Goal: Transaction & Acquisition: Purchase product/service

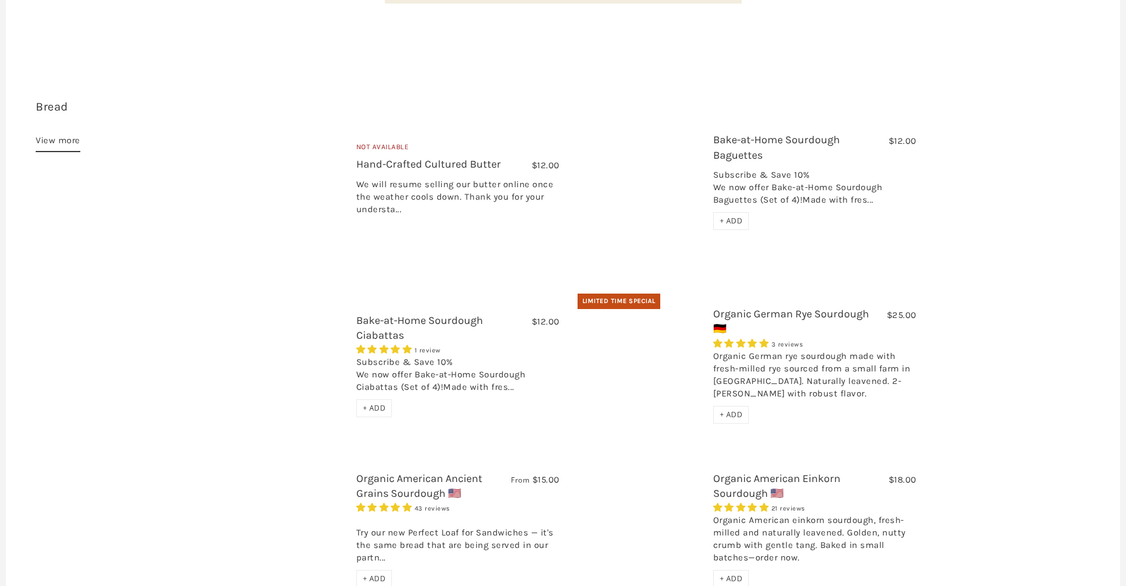
scroll to position [331, 0]
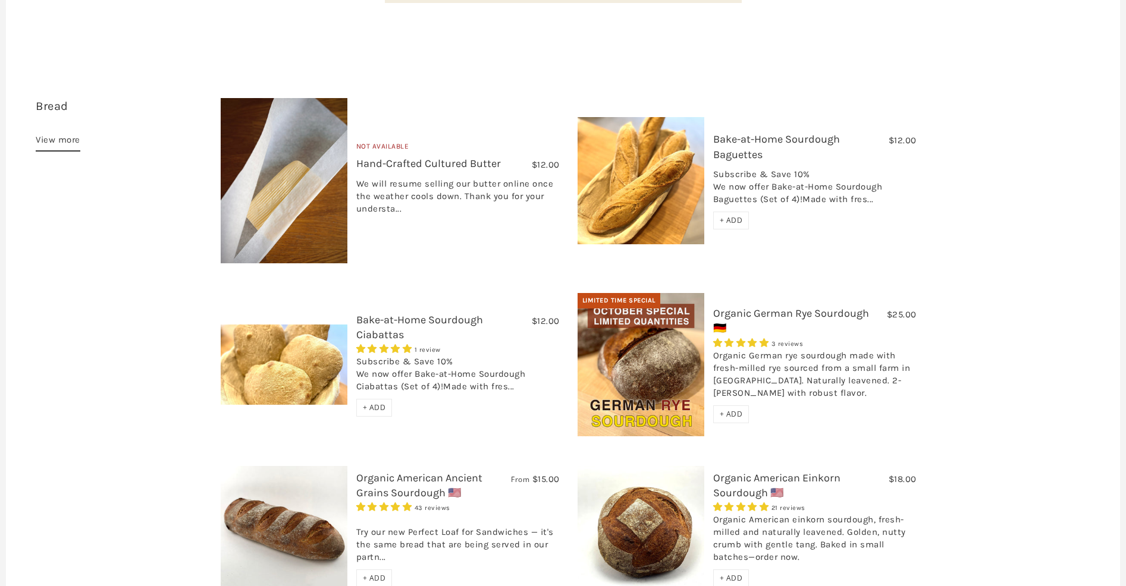
click at [723, 215] on span "+ ADD" at bounding box center [731, 220] width 23 height 10
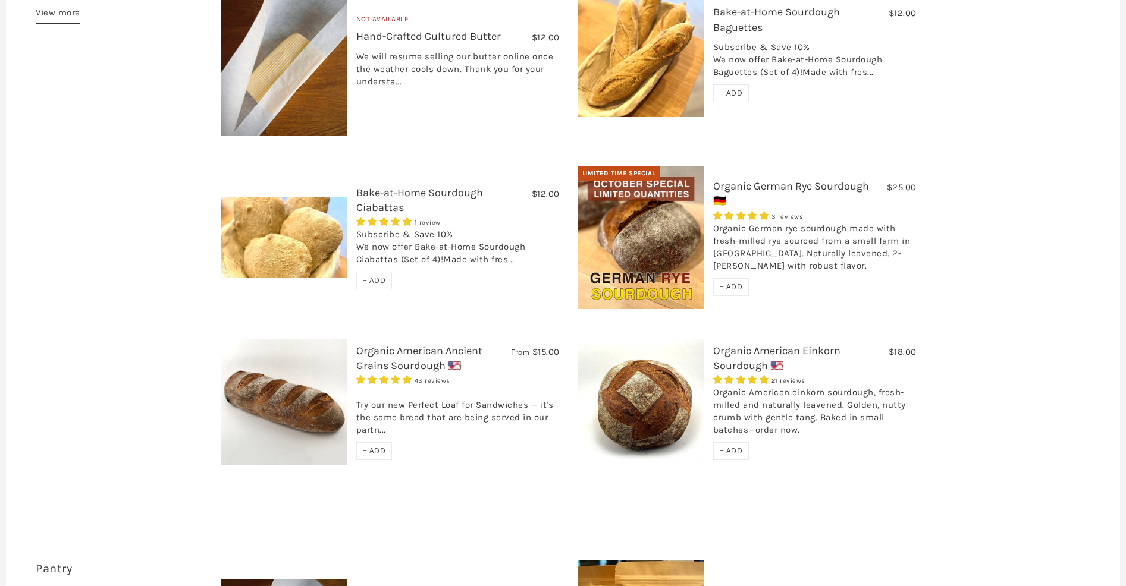
scroll to position [460, 0]
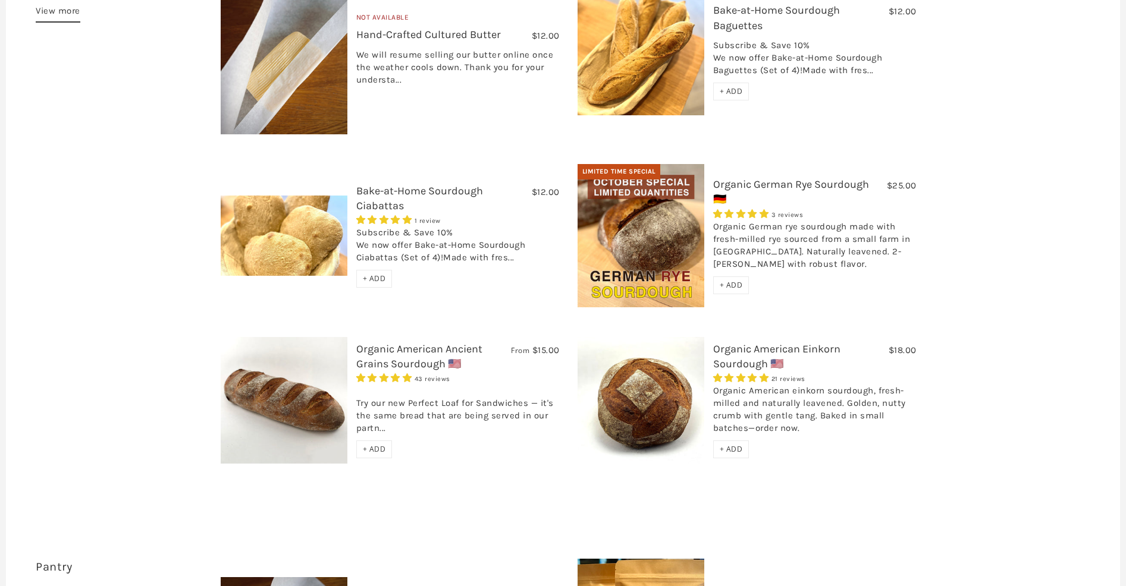
click at [381, 444] on span "+ ADD" at bounding box center [374, 449] width 23 height 10
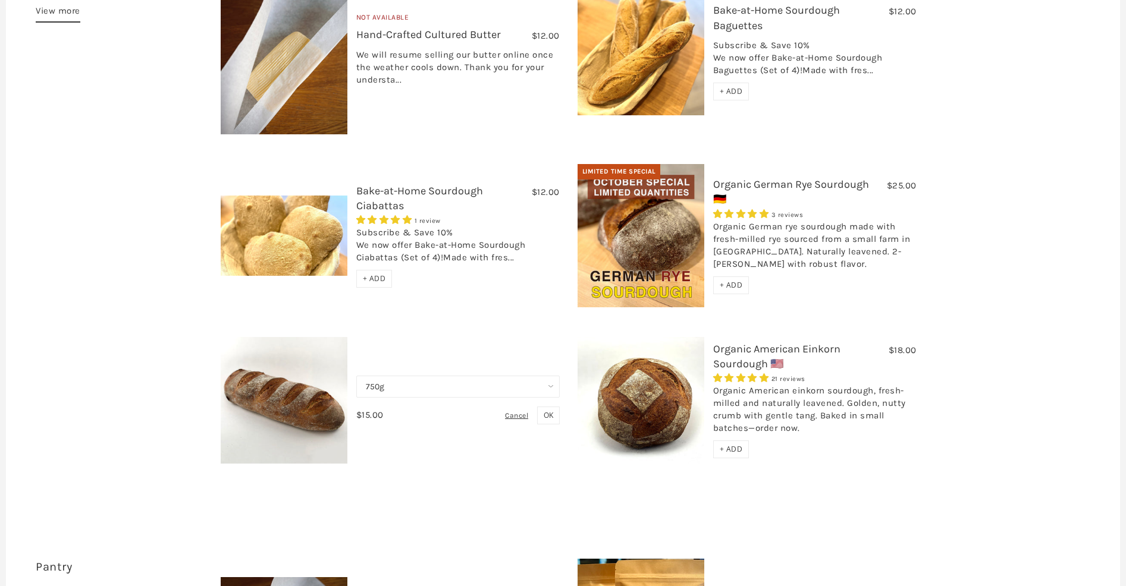
click at [404, 376] on select "750g Perfect Loaf for Sandwiches (Whole, 1500g) Perfect Loaf for Sandwiches (Ha…" at bounding box center [457, 387] width 203 height 22
select select "Perfect Loaf for Sandwiches (Whole, 1500g)"
click at [356, 376] on select "750g Perfect Loaf for Sandwiches (Whole, 1500g) Perfect Loaf for Sandwiches (Ha…" at bounding box center [457, 387] width 203 height 22
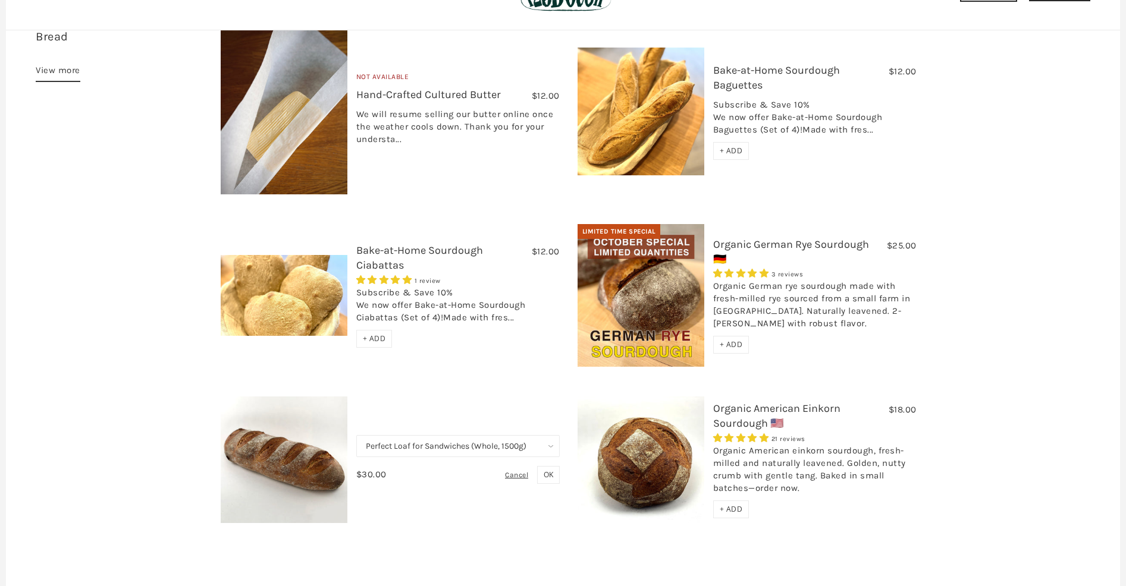
scroll to position [403, 0]
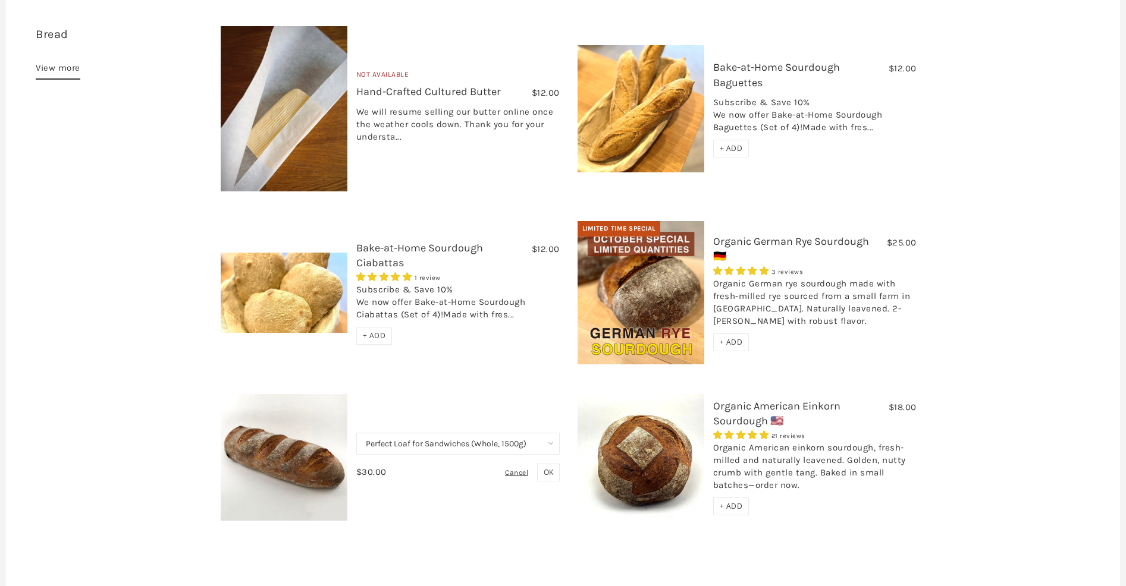
click at [546, 467] on span "OK" at bounding box center [549, 472] width 10 height 10
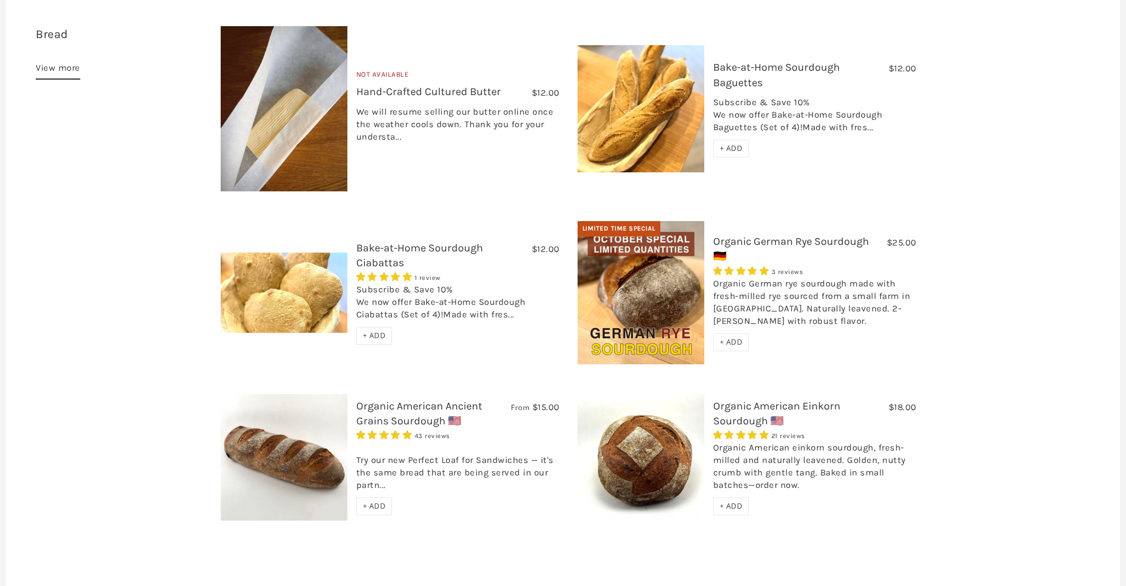
click at [376, 331] on span "+ ADD" at bounding box center [374, 336] width 23 height 10
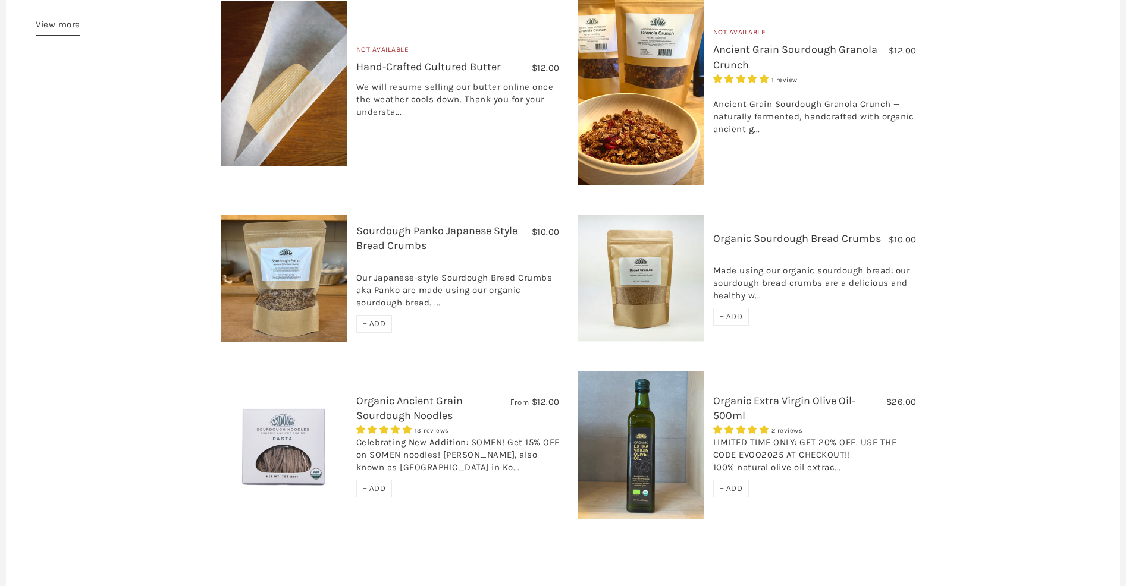
scroll to position [1037, 0]
click at [635, 420] on img at bounding box center [641, 445] width 127 height 148
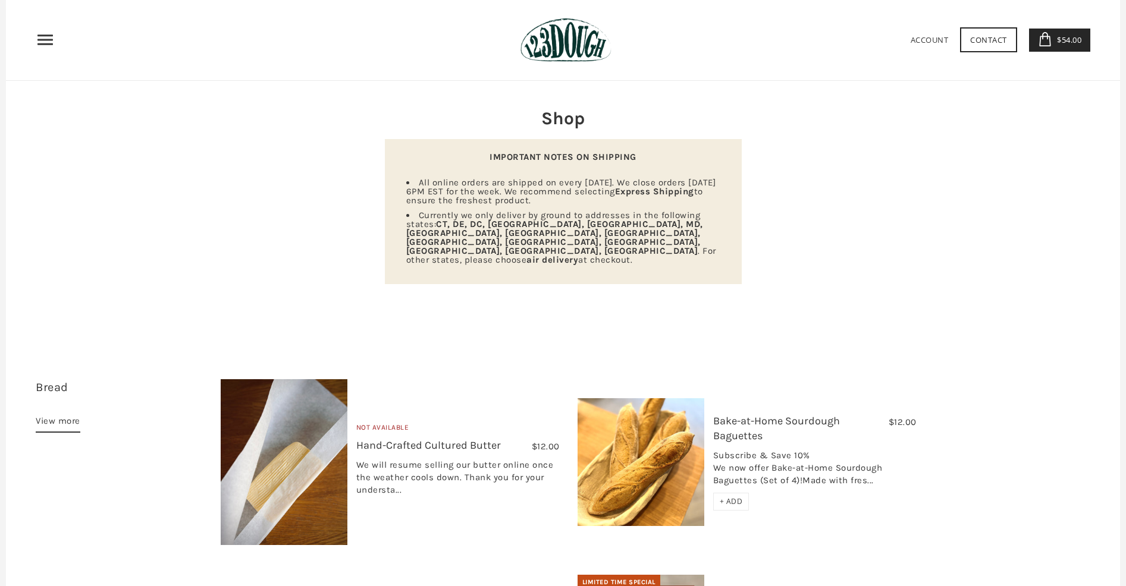
scroll to position [0, 0]
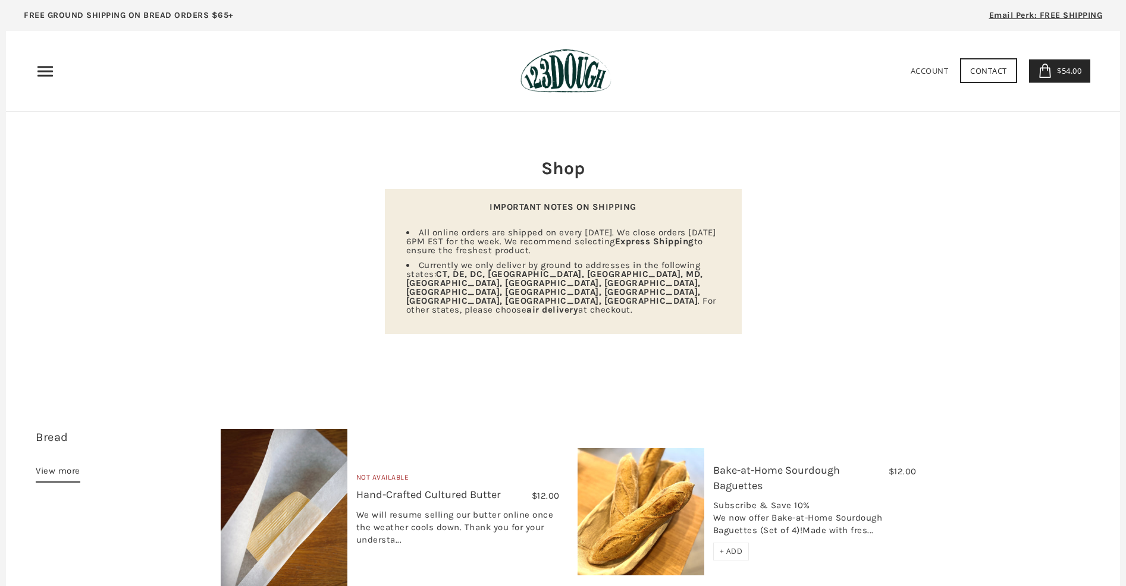
click at [51, 73] on icon "Primary" at bounding box center [45, 71] width 19 height 19
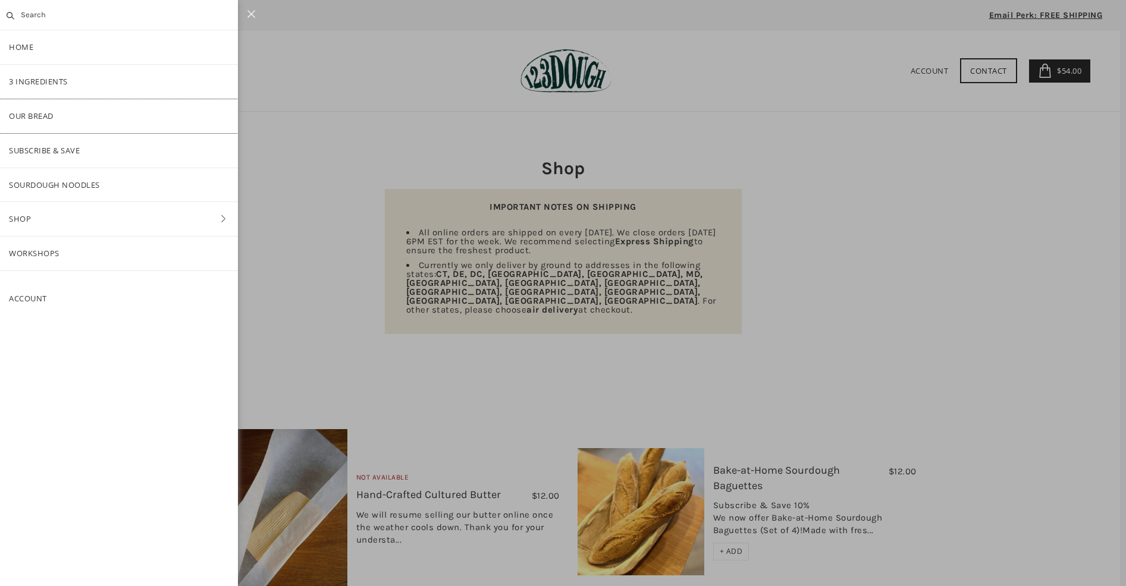
click at [33, 118] on link "Our Bread" at bounding box center [119, 116] width 238 height 34
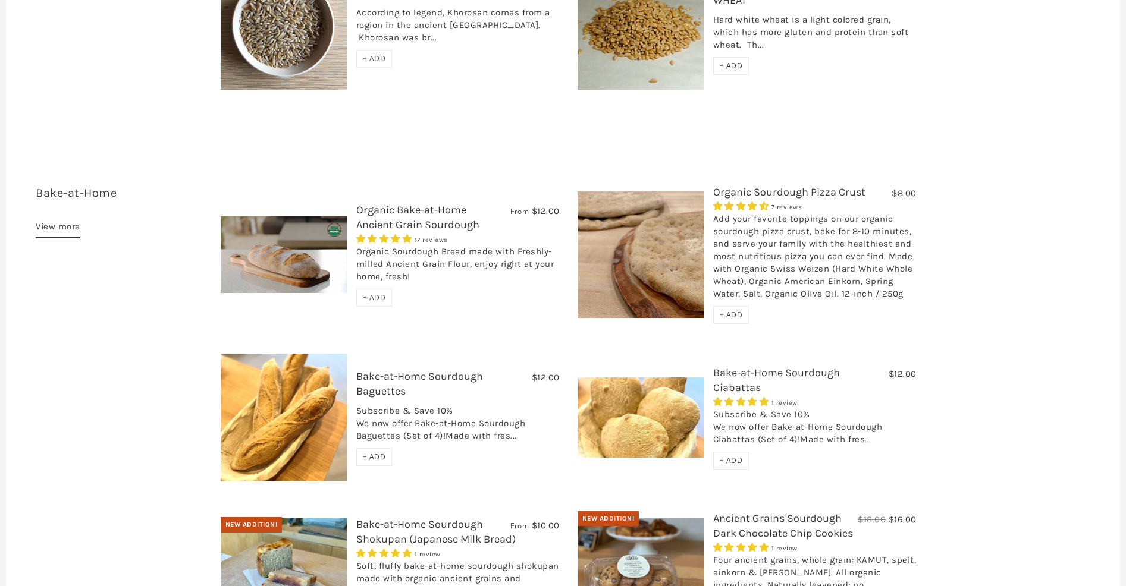
scroll to position [2005, 0]
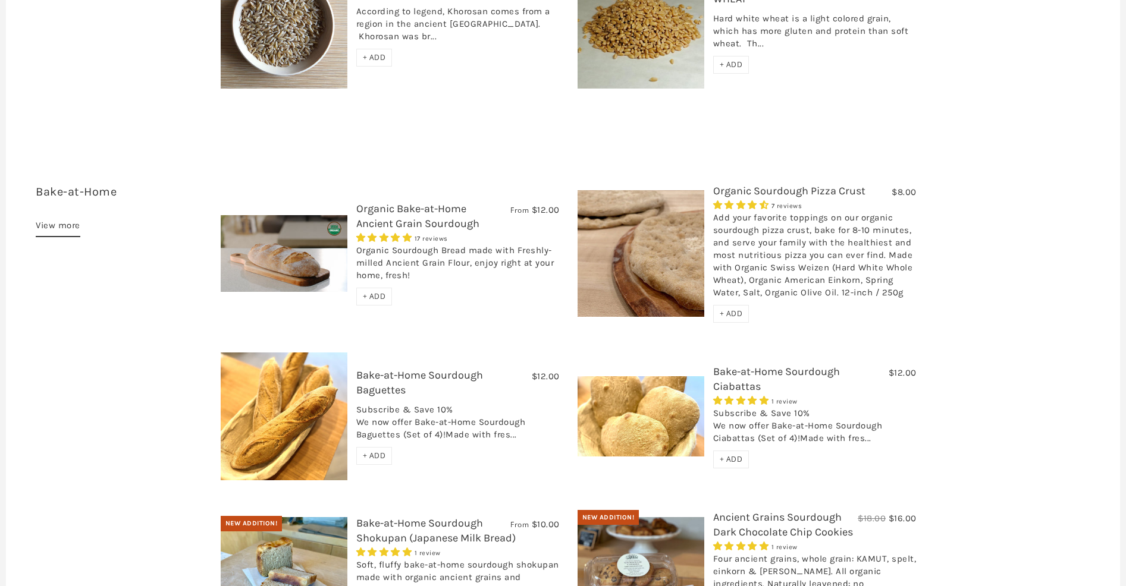
click at [383, 291] on span "+ ADD" at bounding box center [374, 296] width 23 height 10
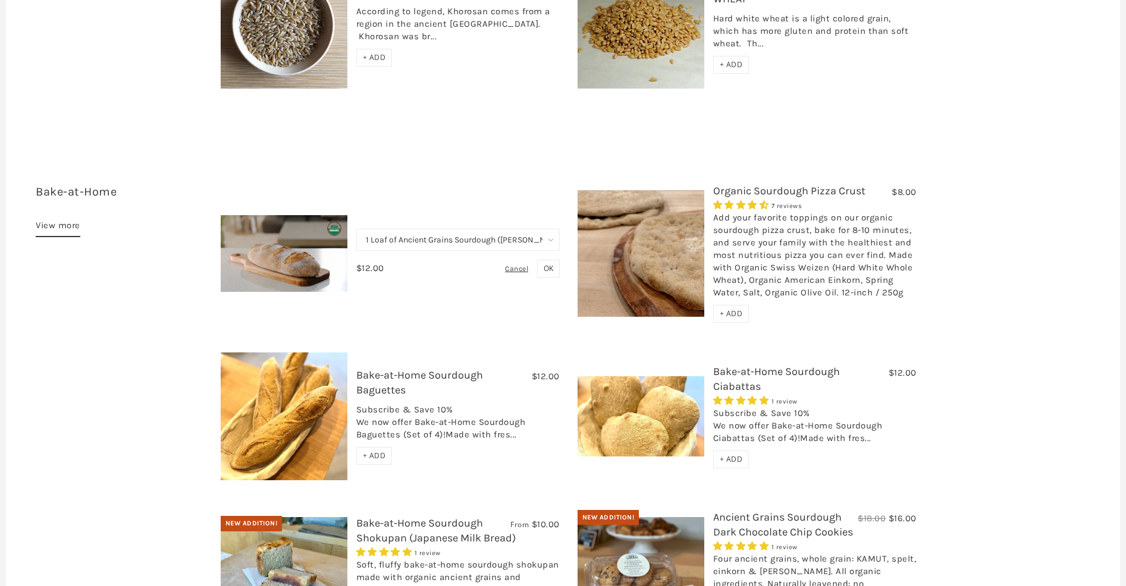
click at [444, 229] on select "1 Loaf of Ancient Grains Sourdough ([PERSON_NAME] Choice) Get 6 Loaves Every Mo…" at bounding box center [457, 240] width 203 height 22
select select "Get 6 Loaves Every Month (Free Shipping)"
click at [356, 229] on select "1 Loaf of Ancient Grains Sourdough ([PERSON_NAME] Choice) Get 6 Loaves Every Mo…" at bounding box center [457, 240] width 203 height 22
drag, startPoint x: 546, startPoint y: 242, endPoint x: 537, endPoint y: 243, distance: 8.9
click at [546, 263] on span "OK" at bounding box center [549, 268] width 10 height 10
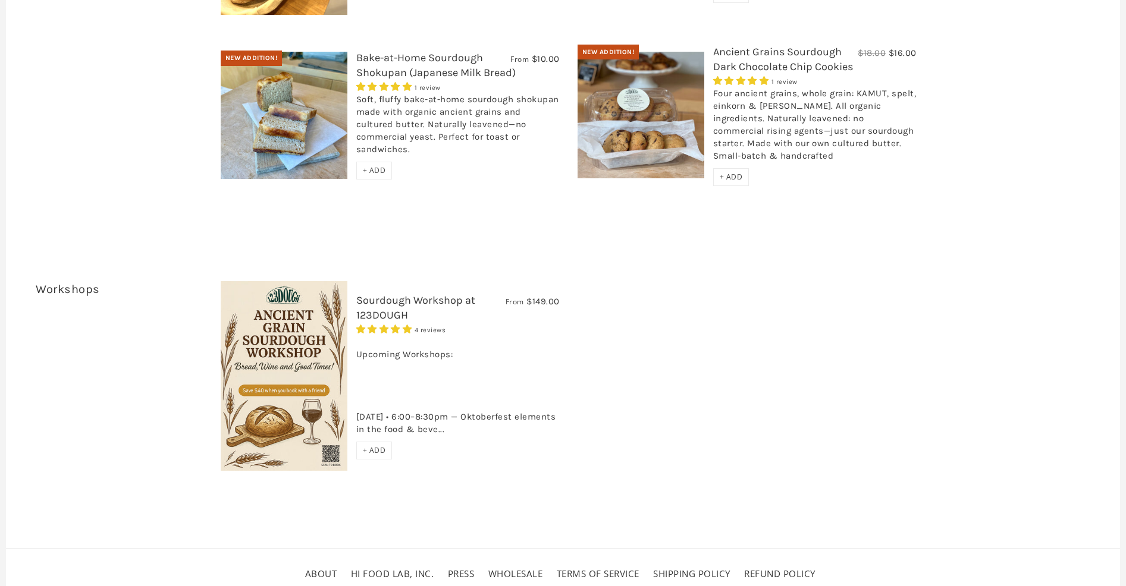
scroll to position [2503, 0]
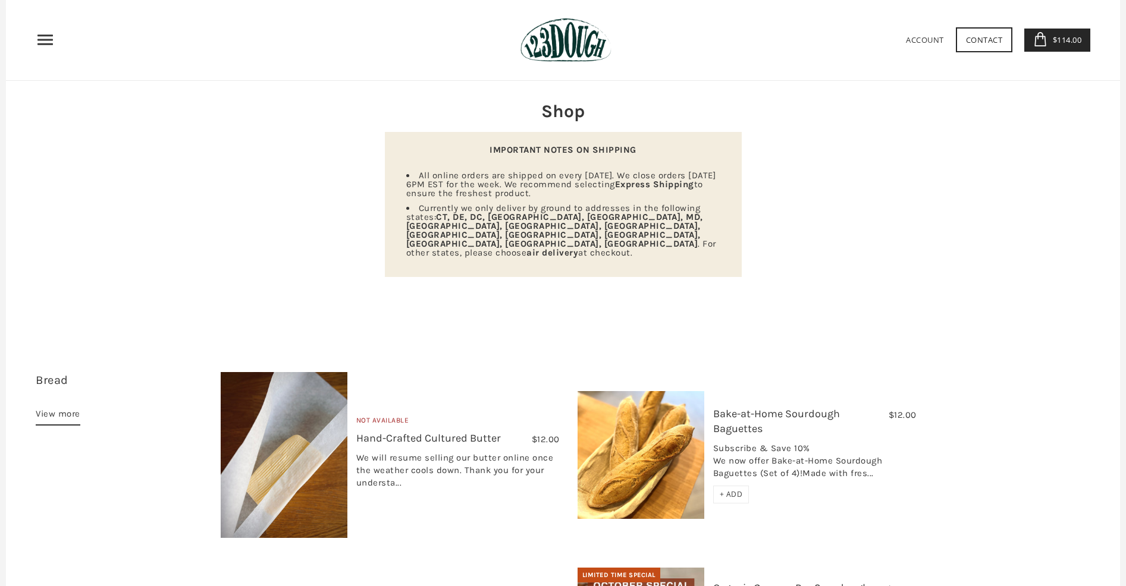
click at [1050, 42] on span "$114.00" at bounding box center [1066, 39] width 32 height 11
